Goal: Find specific page/section

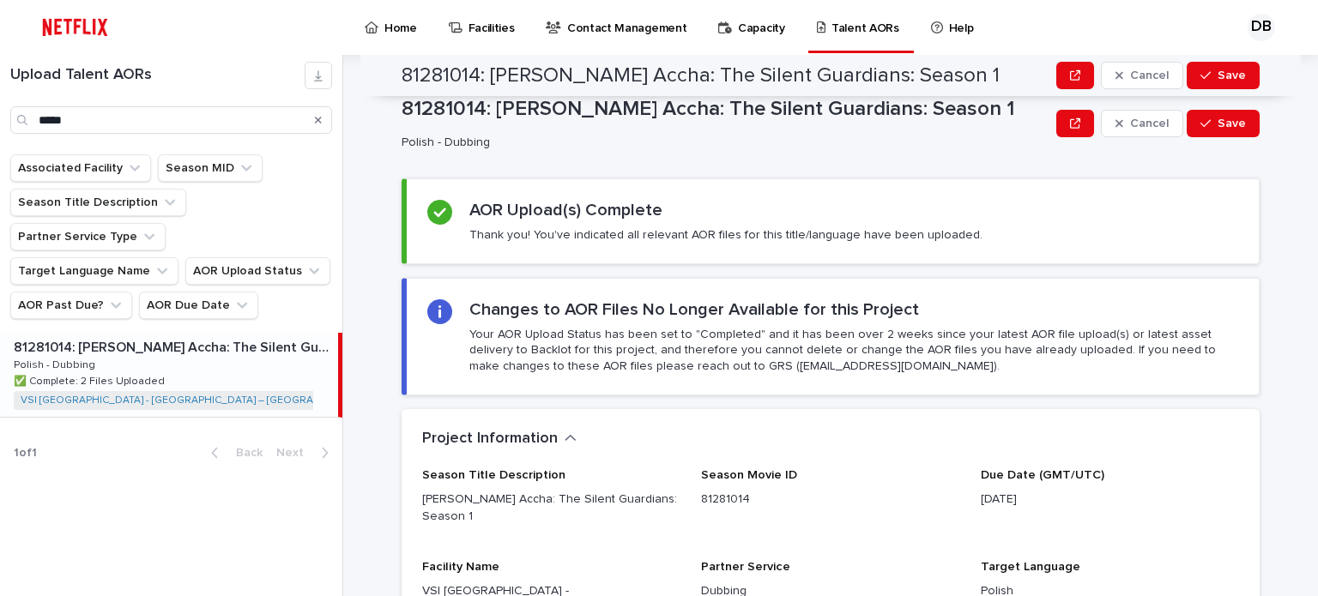
scroll to position [498, 0]
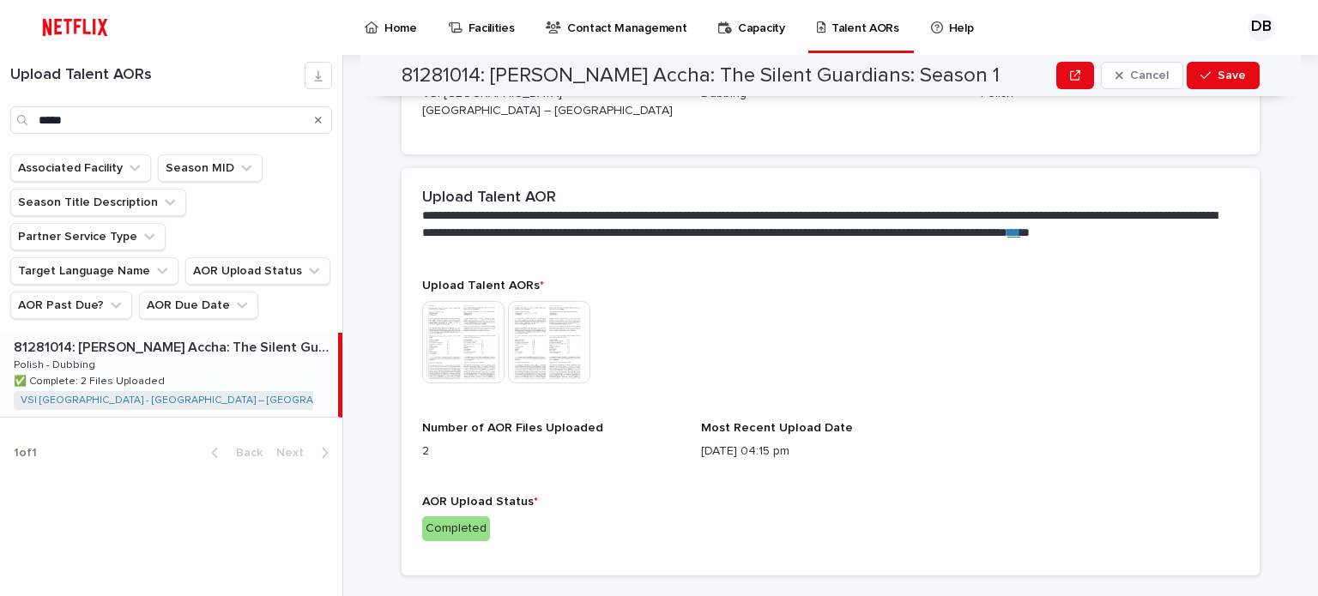
click at [317, 116] on icon "Search" at bounding box center [318, 120] width 7 height 10
click at [286, 123] on input "Search" at bounding box center [171, 119] width 322 height 27
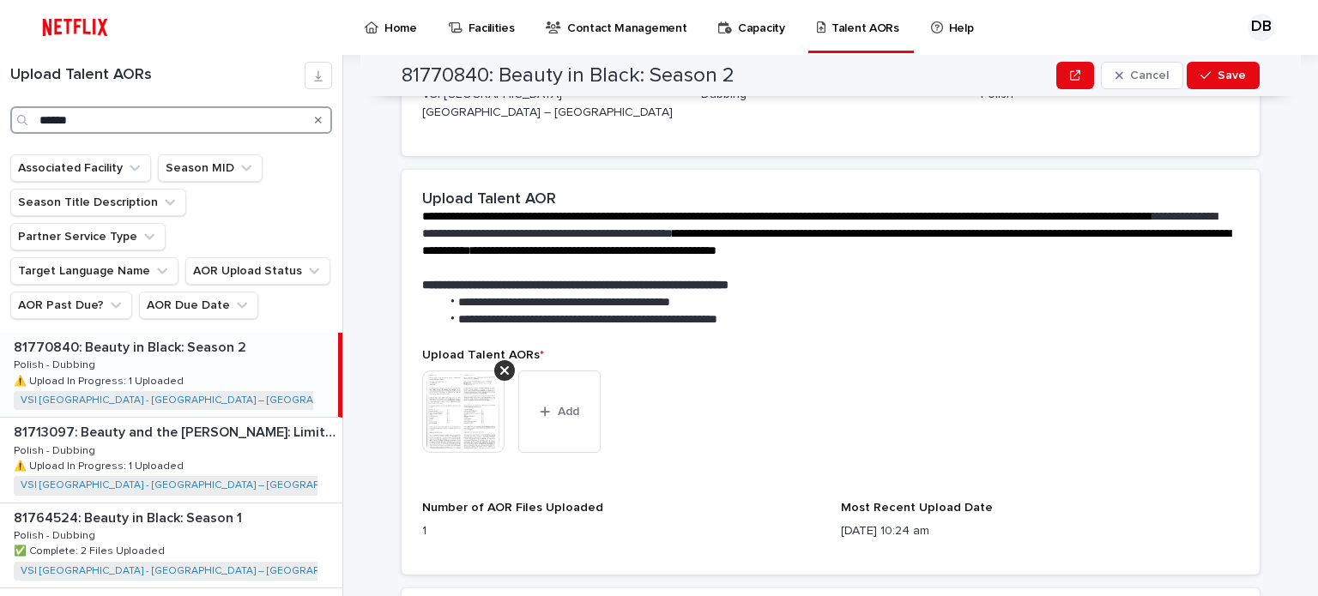
scroll to position [498, 0]
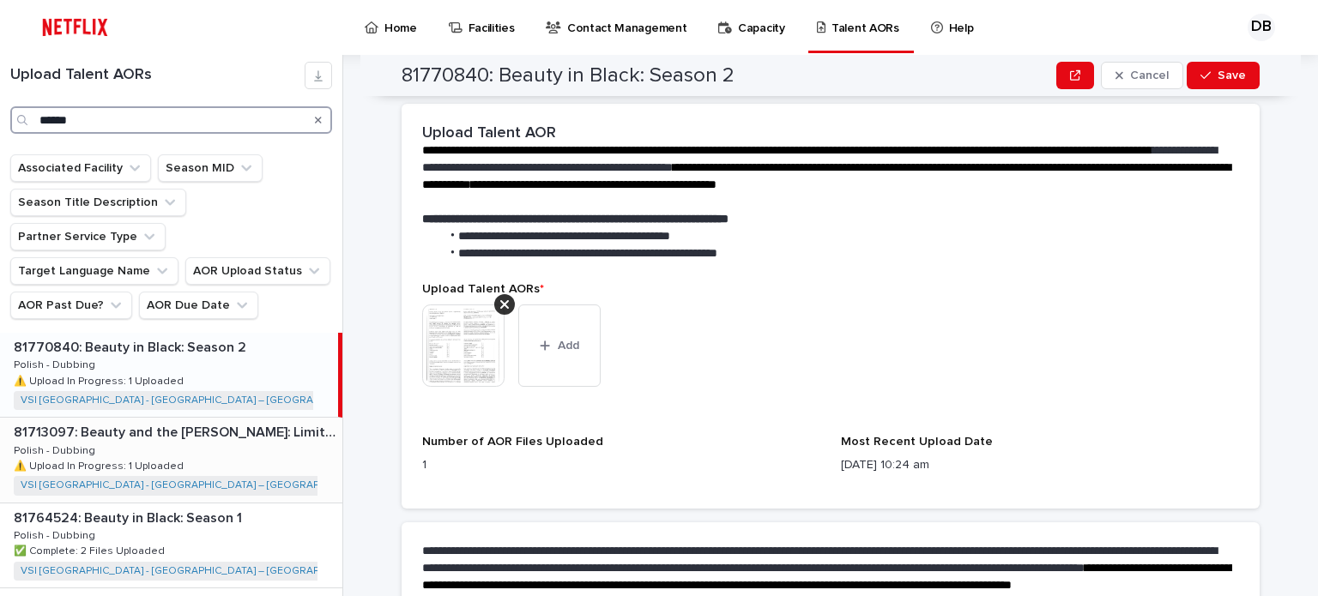
type input "******"
click at [226, 418] on div "81713097: Beauty and the [PERSON_NAME]: Limited Series 81713097: Beauty and the…" at bounding box center [171, 460] width 342 height 84
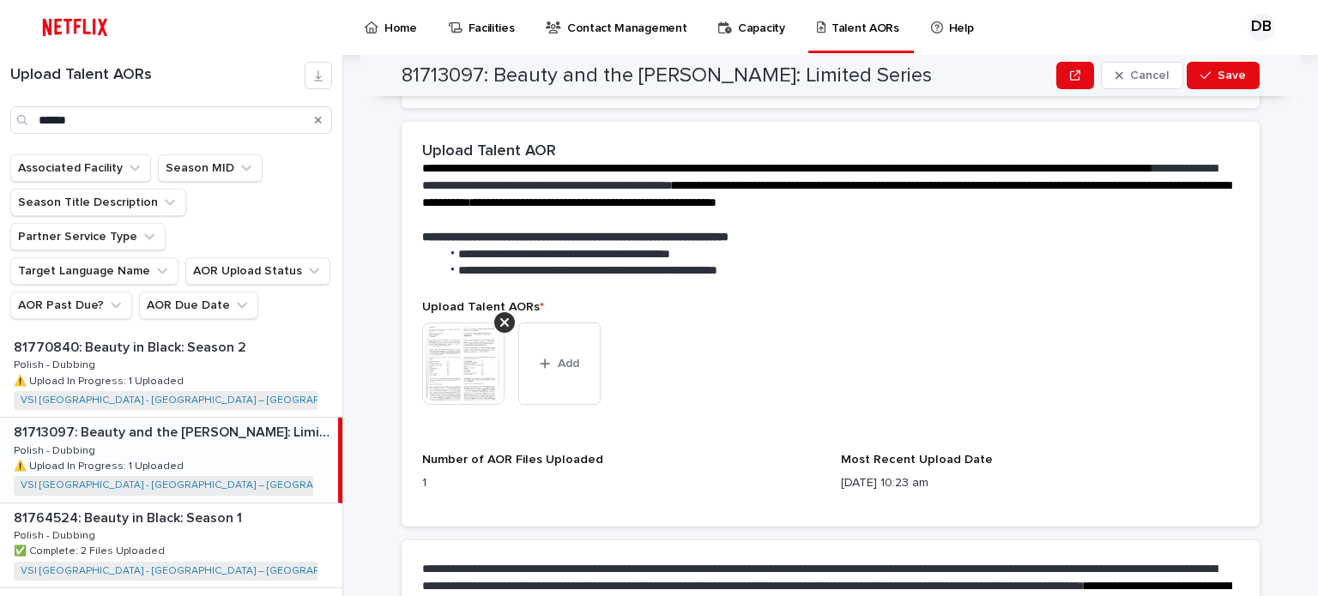
click at [471, 332] on img at bounding box center [463, 364] width 82 height 82
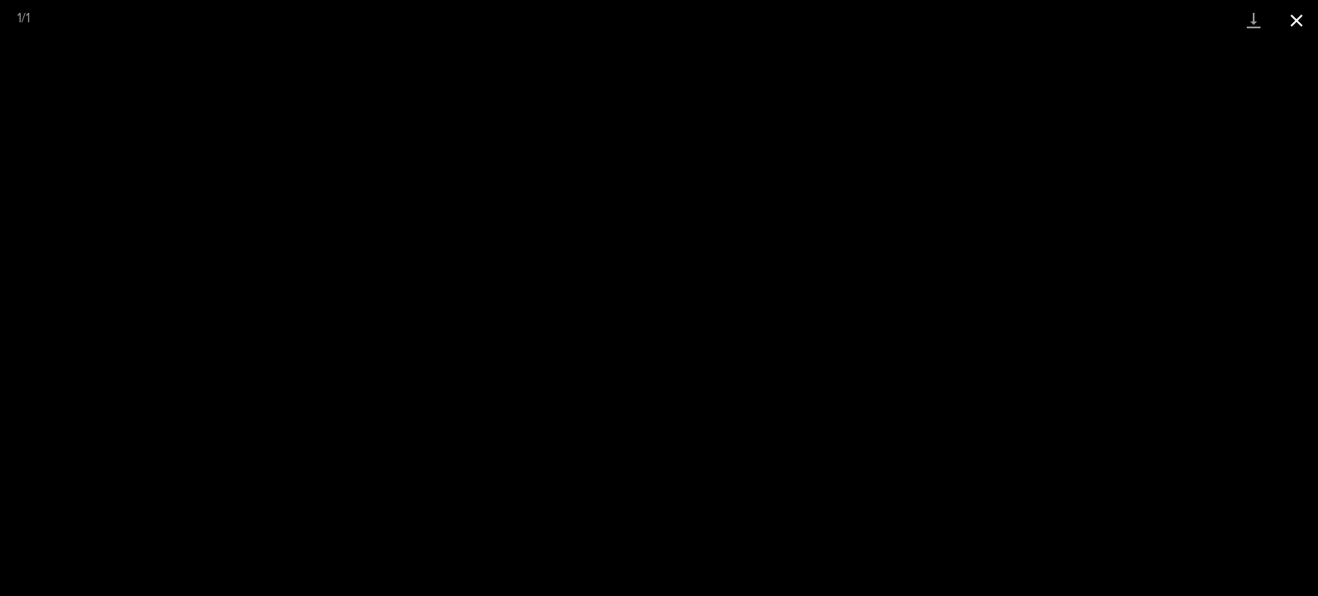
click at [1286, 23] on button "Close gallery" at bounding box center [1296, 20] width 43 height 40
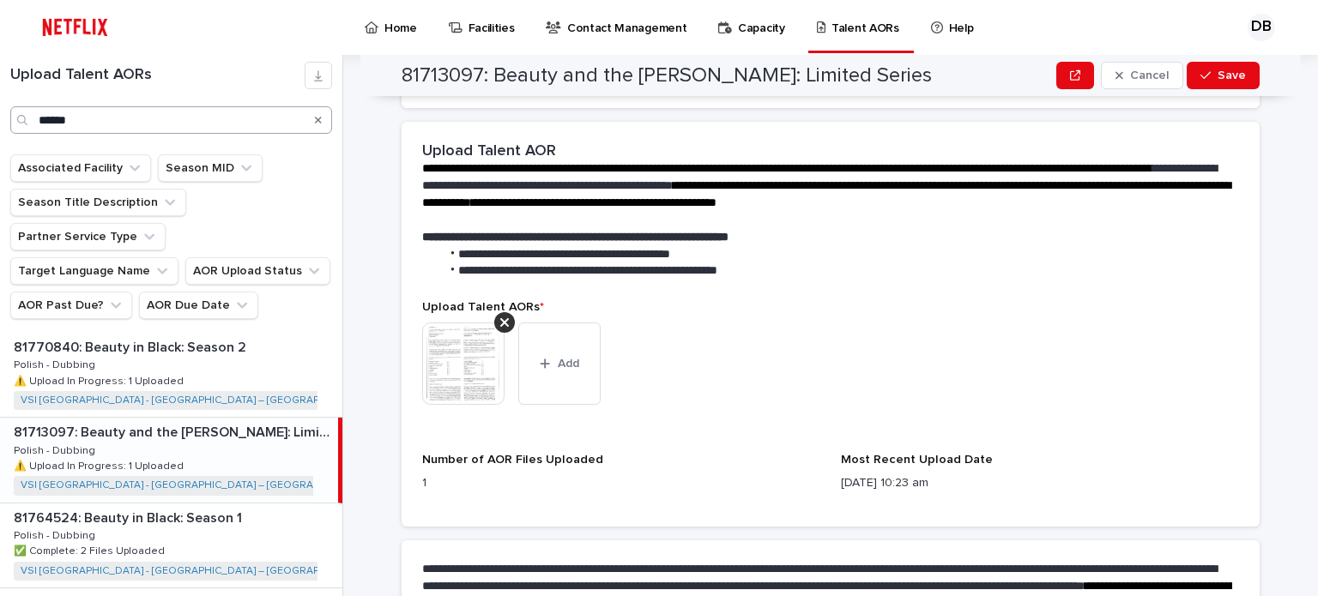
click at [316, 123] on icon "Search" at bounding box center [318, 120] width 7 height 7
click at [271, 123] on input "******" at bounding box center [171, 119] width 322 height 27
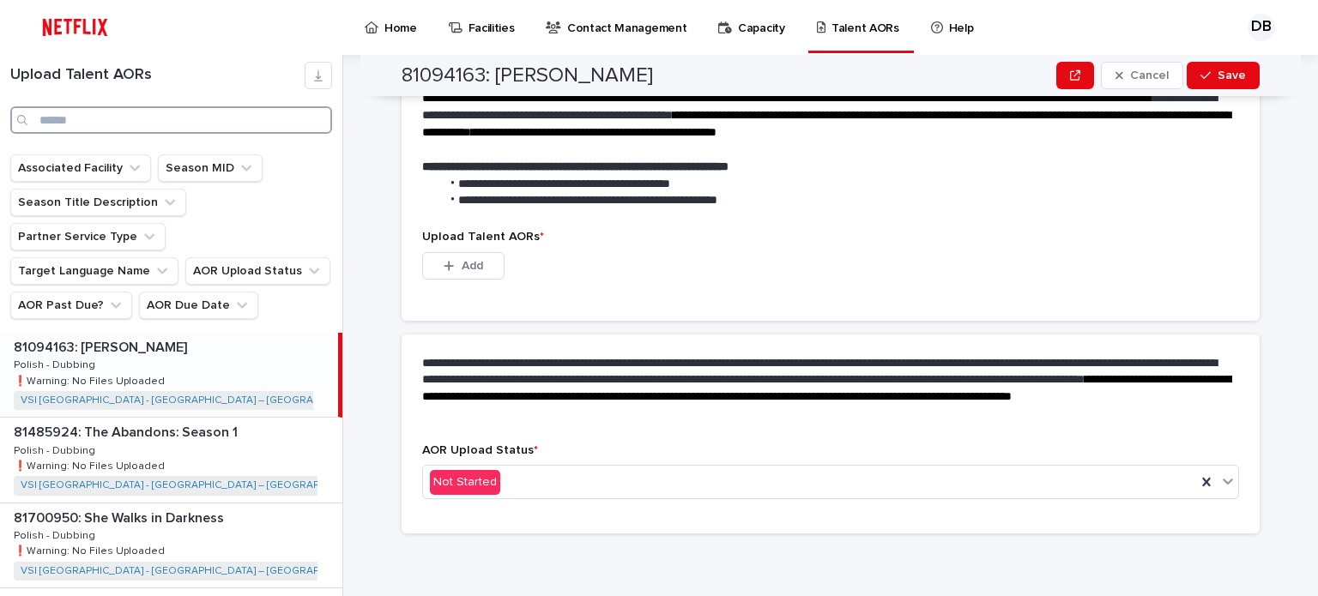
scroll to position [432, 0]
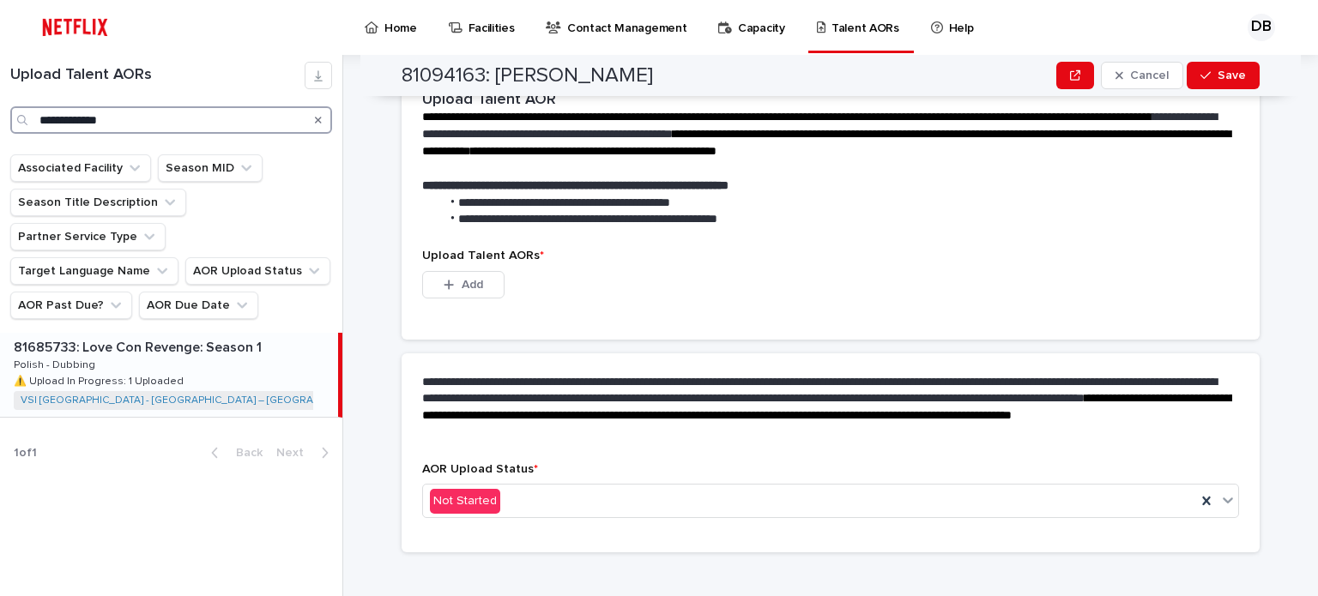
type input "**********"
click at [298, 333] on div "81685733: Love Con Revenge: Season 1 81685733: Love Con Revenge: Season 1 Polis…" at bounding box center [169, 375] width 338 height 84
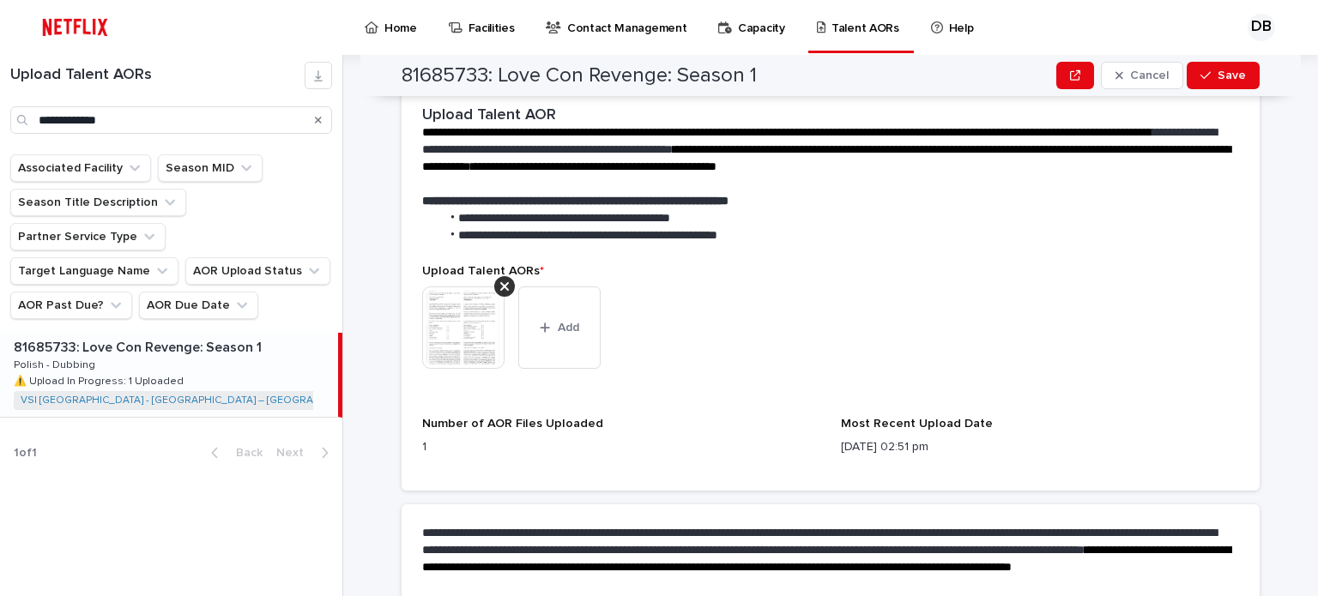
scroll to position [498, 0]
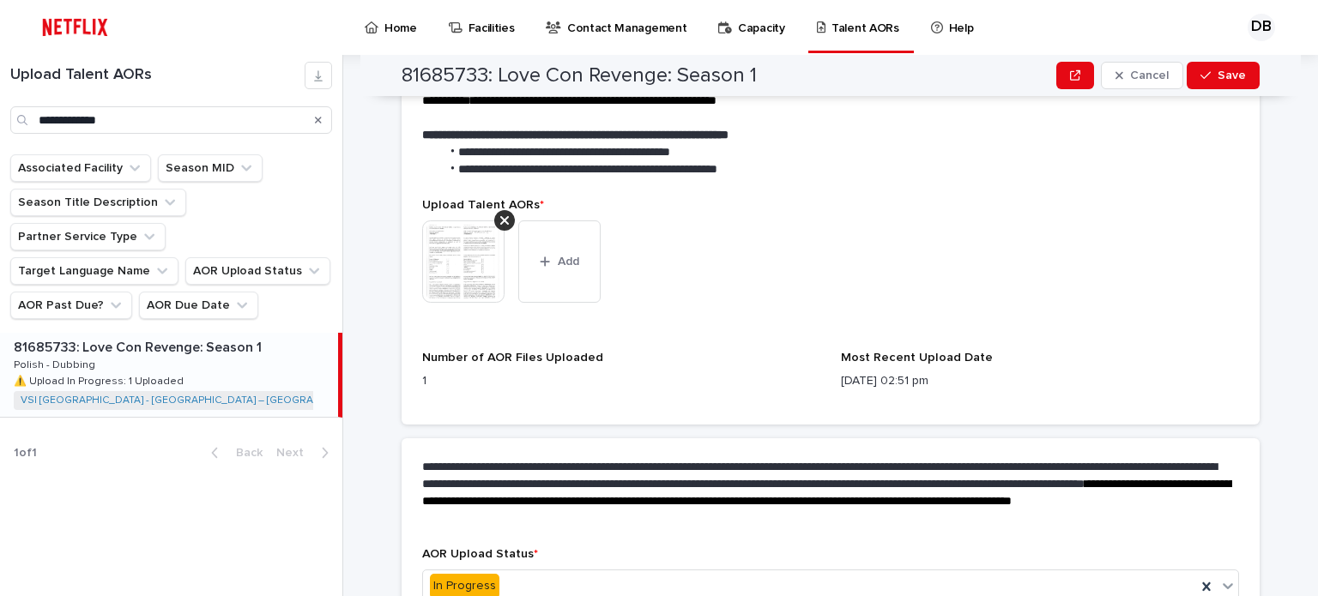
click at [456, 249] on img at bounding box center [463, 261] width 82 height 82
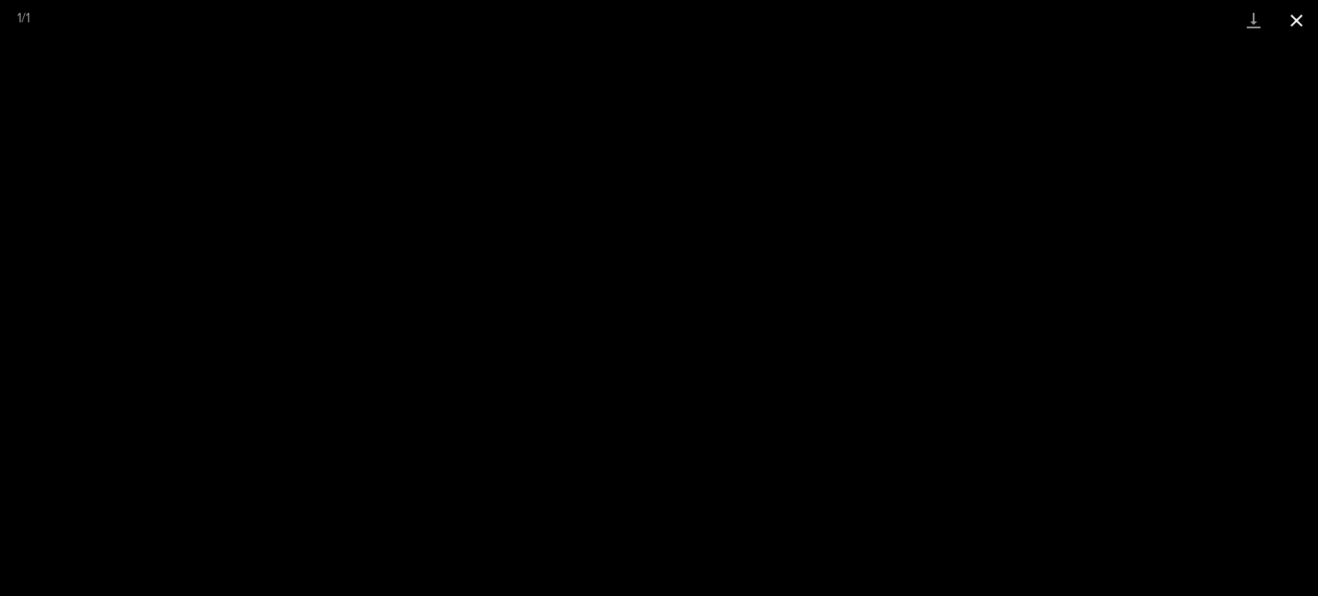
click at [1297, 11] on button "Close gallery" at bounding box center [1296, 20] width 43 height 40
